Goal: Information Seeking & Learning: Learn about a topic

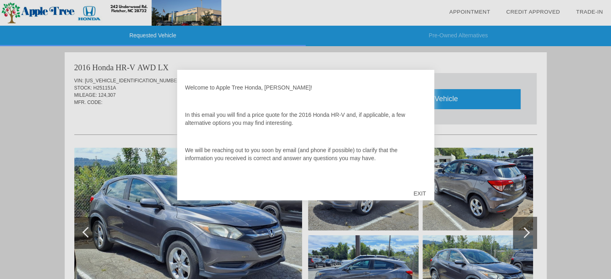
click at [422, 192] on div "EXIT" at bounding box center [419, 194] width 29 height 24
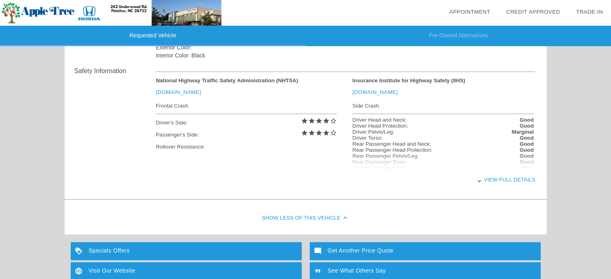
scroll to position [321, 0]
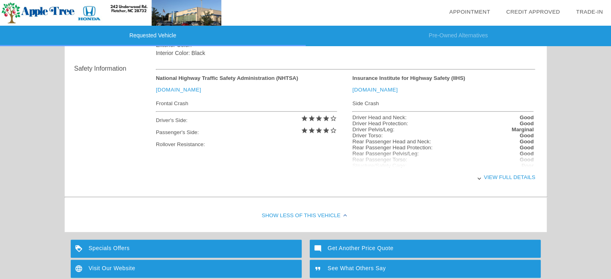
click at [526, 177] on div "View full details" at bounding box center [346, 178] width 380 height 20
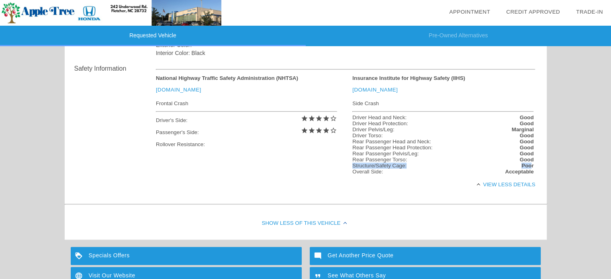
drag, startPoint x: 530, startPoint y: 172, endPoint x: 349, endPoint y: 170, distance: 180.8
click at [349, 170] on div "Insurance Institute for Highway Safety (IIHS) [DOMAIN_NAME] Side Crash Driver H…" at bounding box center [439, 125] width 189 height 100
click at [442, 194] on div "View less details" at bounding box center [346, 185] width 380 height 20
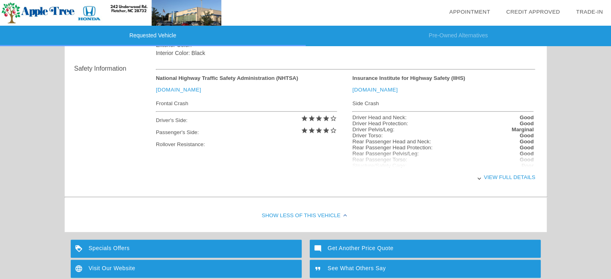
click at [494, 173] on div "View full details" at bounding box center [346, 178] width 380 height 20
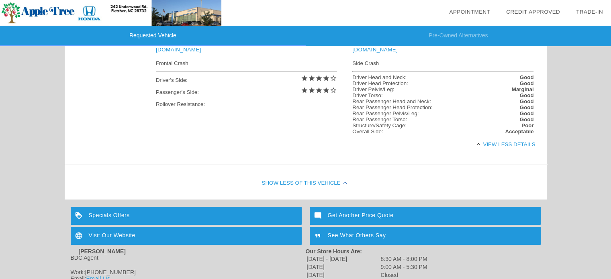
scroll to position [402, 0]
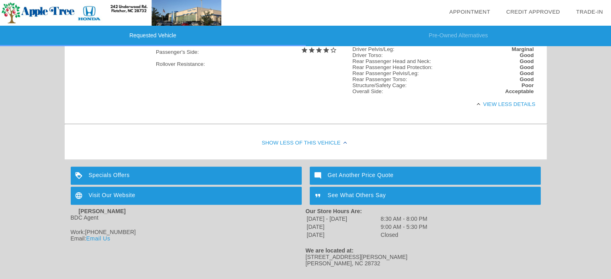
click at [182, 179] on div "Specials Offers" at bounding box center [186, 176] width 231 height 18
